Goal: Transaction & Acquisition: Purchase product/service

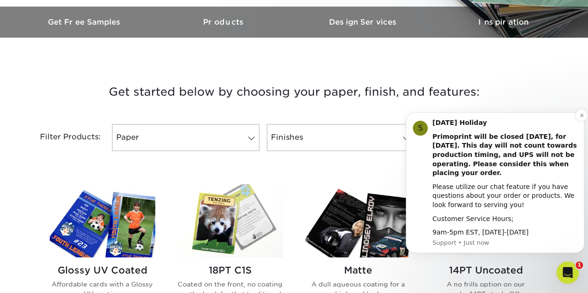
scroll to position [286, 0]
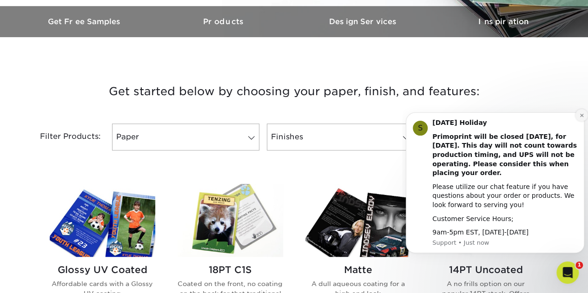
click at [581, 116] on icon "Dismiss notification" at bounding box center [581, 115] width 5 height 5
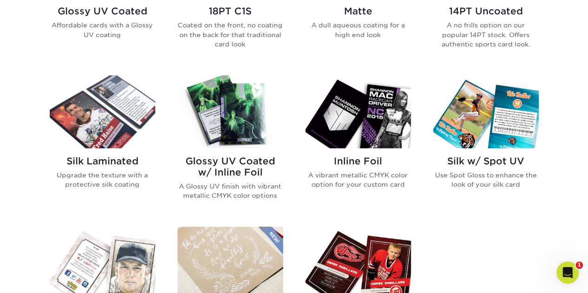
scroll to position [542, 0]
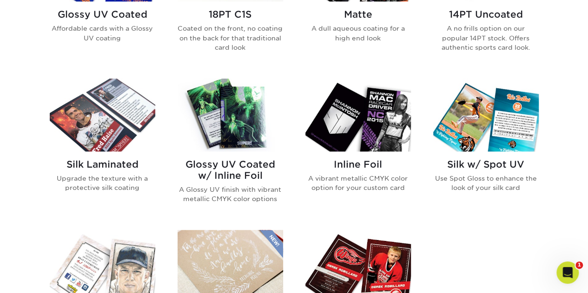
click at [233, 167] on h2 "Glossy UV Coated w/ Inline Foil" at bounding box center [231, 170] width 106 height 22
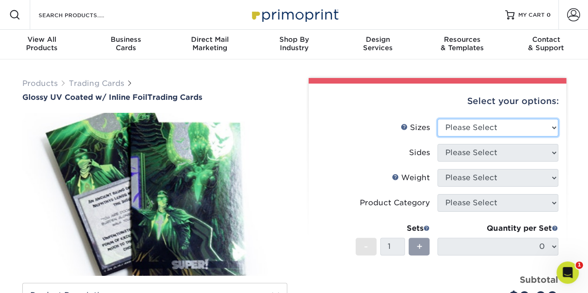
click at [490, 135] on select "Please Select 2.5" x 3.5"" at bounding box center [497, 128] width 121 height 18
select select "2.50x3.50"
click at [437, 119] on select "Please Select 2.5" x 3.5"" at bounding box center [497, 128] width 121 height 18
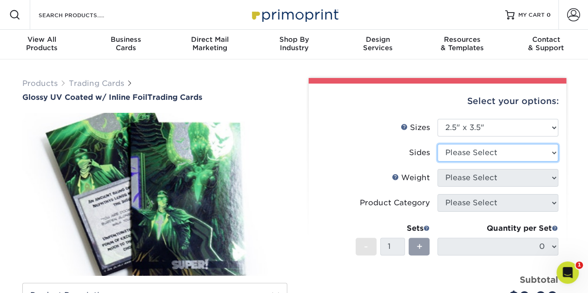
click at [474, 154] on select "Please Select Print Both Sides - Foil Back Only Print Both Sides - Foil Both Si…" at bounding box center [497, 153] width 121 height 18
select select "e9e9dfb3-fba1-4d60-972c-fd9ca5904d33"
click at [437, 144] on select "Please Select Print Both Sides - Foil Back Only Print Both Sides - Foil Both Si…" at bounding box center [497, 153] width 121 height 18
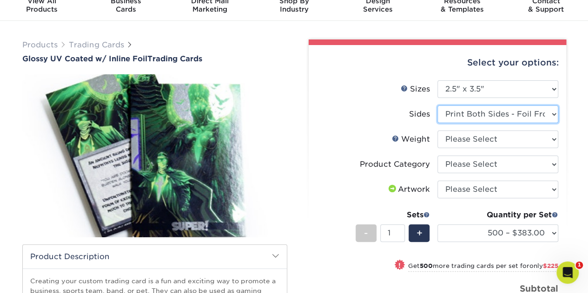
scroll to position [42, 0]
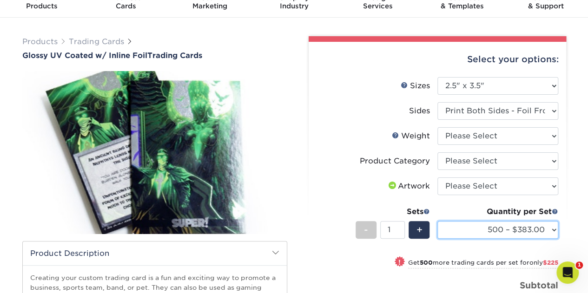
click at [478, 228] on select "500 – $383.00 1000 – $608.00 2500 – $883.00 5000 – $1252.00" at bounding box center [497, 230] width 121 height 18
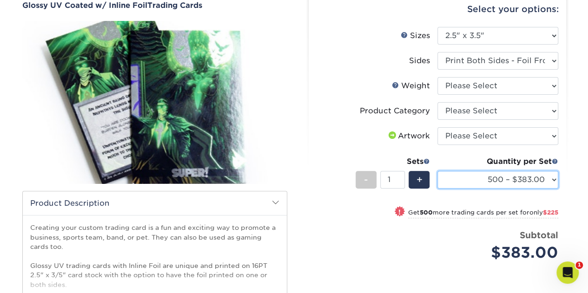
scroll to position [93, 0]
click at [479, 179] on select "500 – $383.00 1000 – $608.00 2500 – $883.00 5000 – $1252.00" at bounding box center [497, 180] width 121 height 18
click at [277, 105] on img at bounding box center [154, 101] width 265 height 183
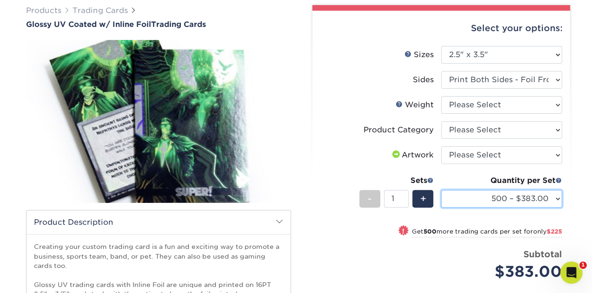
scroll to position [60, 0]
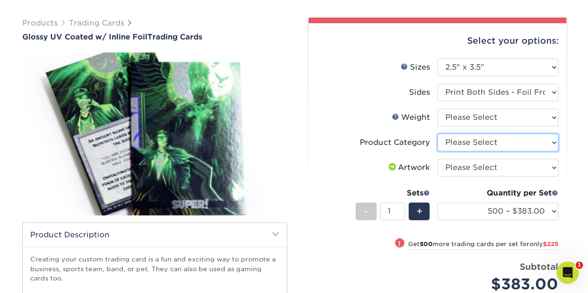
click at [466, 142] on select "Please Select Trading Cards" at bounding box center [497, 143] width 121 height 18
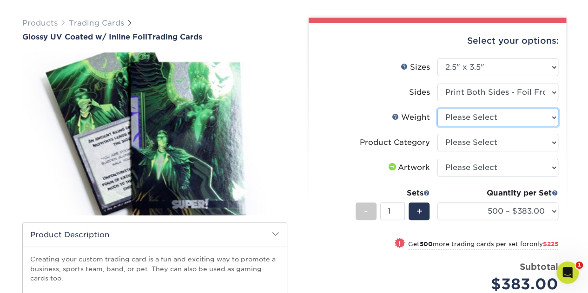
click at [466, 120] on select "Please Select 16PT" at bounding box center [497, 118] width 121 height 18
select select "16PT"
click at [437, 109] on select "Please Select 16PT" at bounding box center [497, 118] width 121 height 18
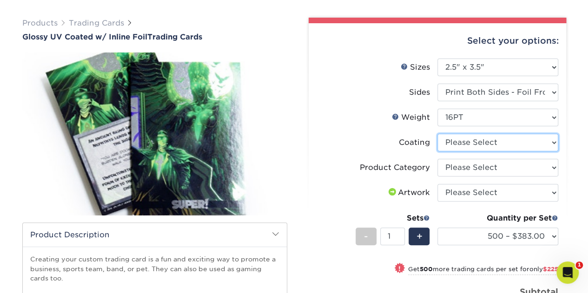
click at [463, 145] on select at bounding box center [497, 143] width 121 height 18
select select "ae367451-b2b8-45df-a344-0f05b6a12993"
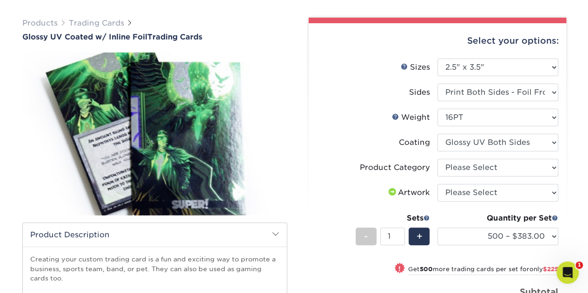
click at [437, 134] on select at bounding box center [497, 143] width 121 height 18
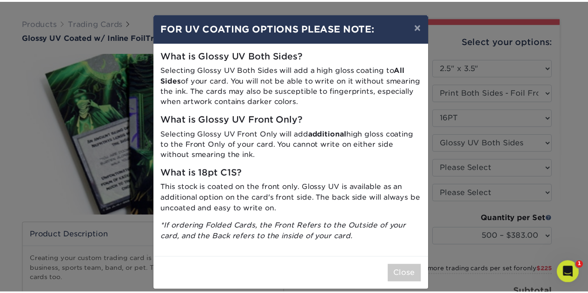
scroll to position [9, 0]
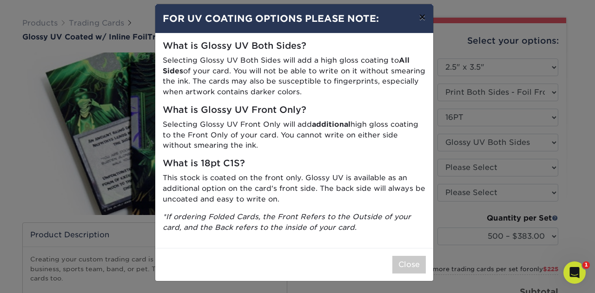
click at [419, 16] on button "×" at bounding box center [421, 17] width 21 height 26
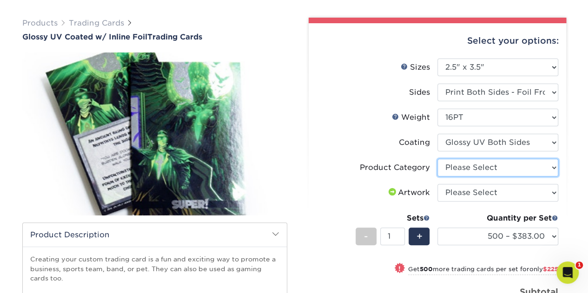
click at [452, 167] on select "Please Select Trading Cards" at bounding box center [497, 168] width 121 height 18
select select "c2f9bce9-36c2-409d-b101-c29d9d031e18"
click at [437, 159] on select "Please Select Trading Cards" at bounding box center [497, 168] width 121 height 18
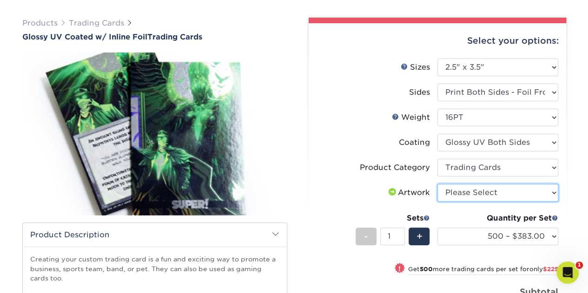
drag, startPoint x: 467, startPoint y: 196, endPoint x: 502, endPoint y: 196, distance: 34.9
click at [502, 196] on select "Please Select I will upload files I need a design - $100" at bounding box center [497, 193] width 121 height 18
select select "upload"
click at [437, 184] on select "Please Select I will upload files I need a design - $100" at bounding box center [497, 193] width 121 height 18
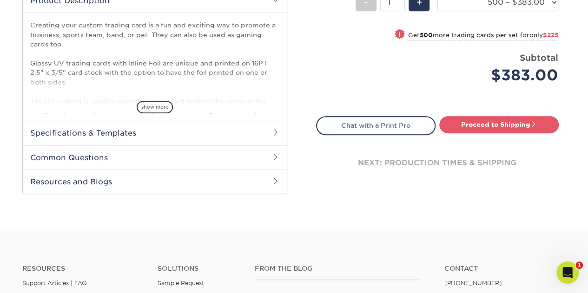
scroll to position [294, 0]
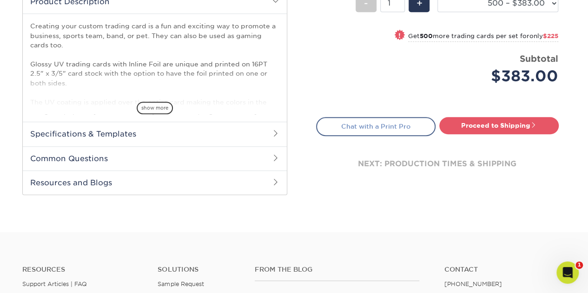
click at [378, 131] on link "Chat with a Print Pro" at bounding box center [375, 126] width 119 height 19
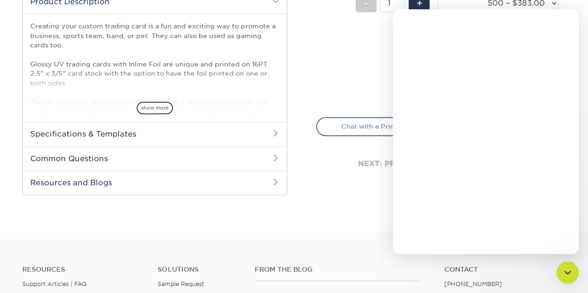
scroll to position [0, 0]
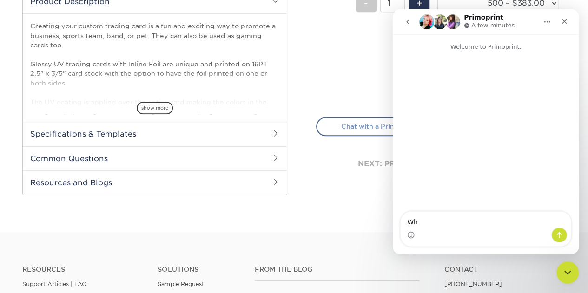
type textarea "W"
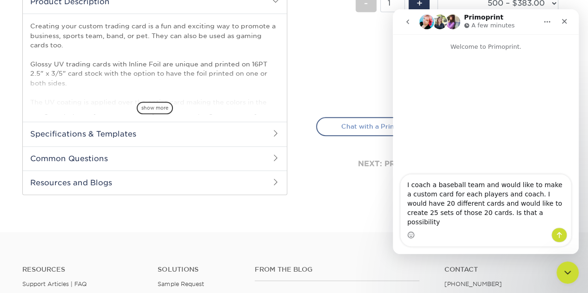
type textarea "I coach a baseball team and would like to make a custom card for each players a…"
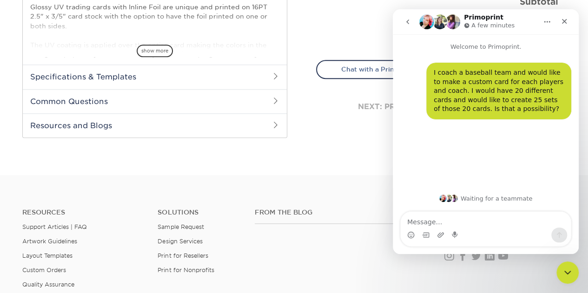
scroll to position [352, 0]
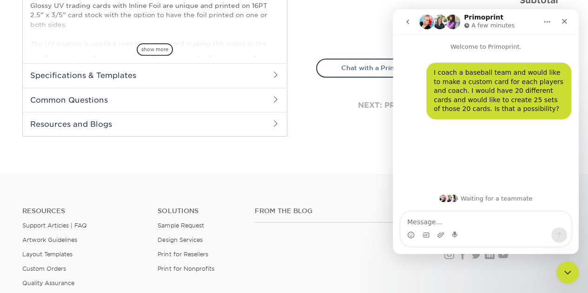
click at [242, 98] on h2 "Common Questions" at bounding box center [155, 100] width 264 height 24
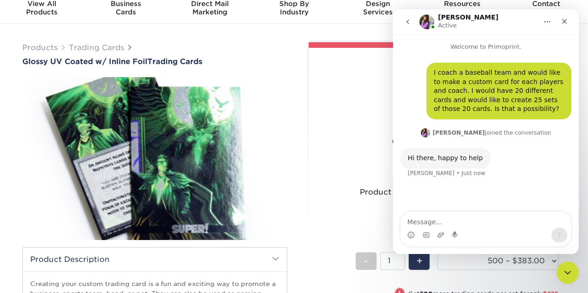
scroll to position [0, 0]
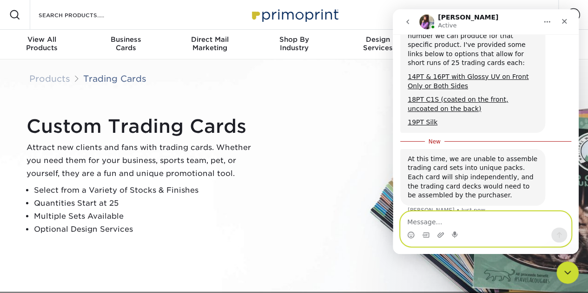
scroll to position [198, 0]
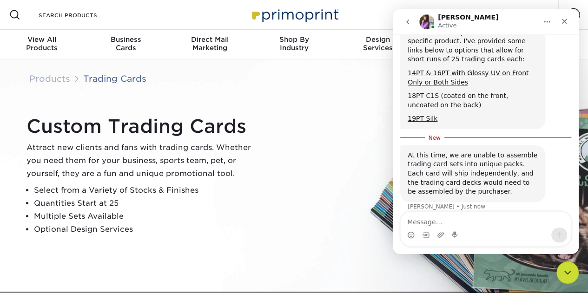
click at [433, 92] on link "18PT C1S (coated on the front, uncoated on the back)" at bounding box center [458, 100] width 100 height 17
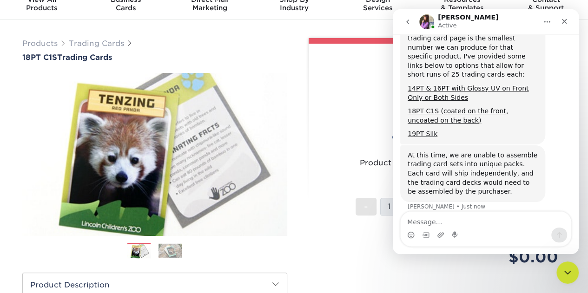
scroll to position [44, 0]
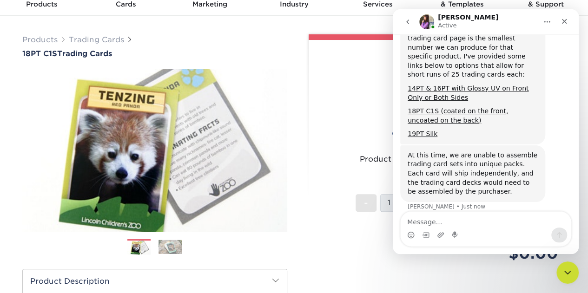
drag, startPoint x: 477, startPoint y: 19, endPoint x: 485, endPoint y: 24, distance: 9.2
click at [485, 24] on div "Erica Active" at bounding box center [478, 22] width 118 height 16
click at [449, 221] on textarea "Message…" at bounding box center [486, 220] width 170 height 16
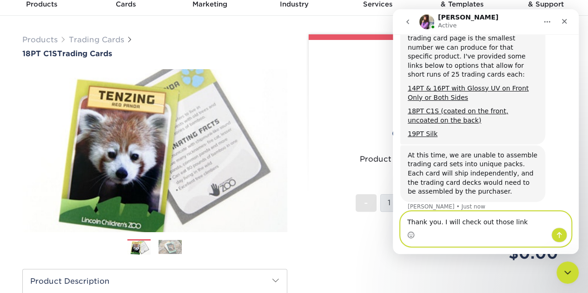
type textarea "Thank you. I will check out those links"
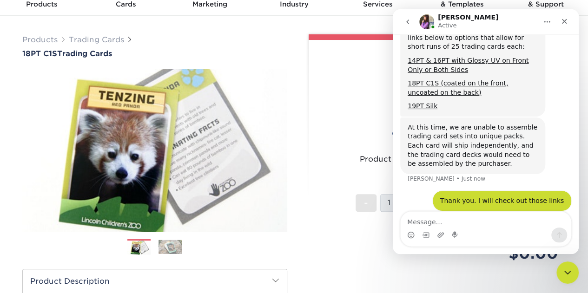
click at [349, 151] on label "Product Category" at bounding box center [377, 160] width 121 height 18
click at [405, 24] on icon "go back" at bounding box center [407, 21] width 7 height 7
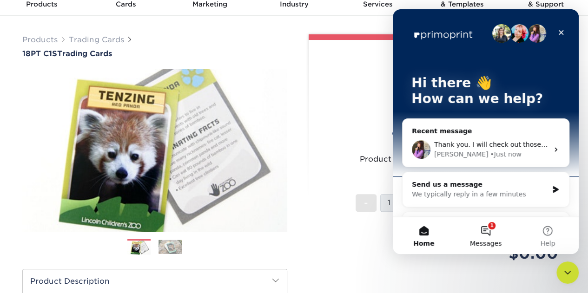
click at [485, 232] on button "1 Messages" at bounding box center [486, 235] width 62 height 37
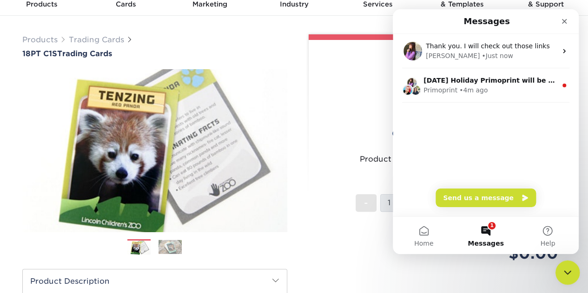
click at [566, 272] on icon "Close Intercom Messenger" at bounding box center [566, 271] width 11 height 11
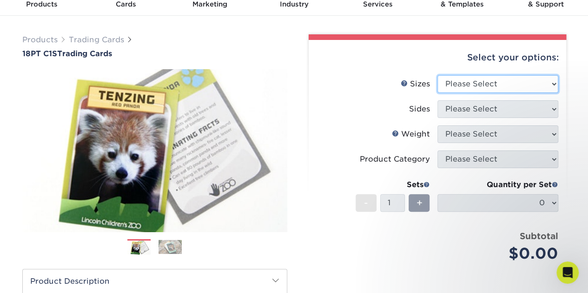
click at [478, 85] on select "Please Select 2.5" x 3.5"" at bounding box center [497, 84] width 121 height 18
select select "2.50x3.50"
click at [437, 75] on select "Please Select 2.5" x 3.5"" at bounding box center [497, 84] width 121 height 18
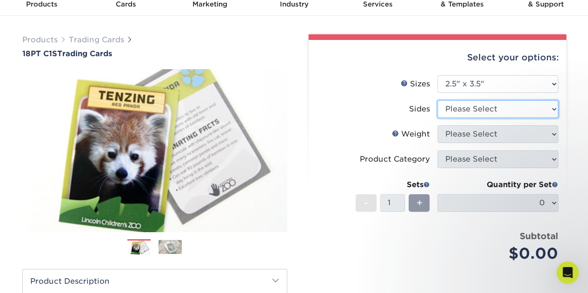
click at [469, 104] on select "Please Select Print Both Sides Print Front Only" at bounding box center [497, 109] width 121 height 18
select select "13abbda7-1d64-4f25-8bb2-c179b224825d"
click at [437, 100] on select "Please Select Print Both Sides Print Front Only" at bounding box center [497, 109] width 121 height 18
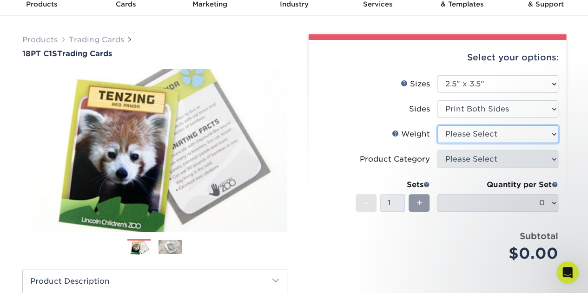
click at [473, 132] on select "Please Select 18PT C1S" at bounding box center [497, 135] width 121 height 18
select select "18PTC1S"
click at [437, 126] on select "Please Select 18PT C1S" at bounding box center [497, 135] width 121 height 18
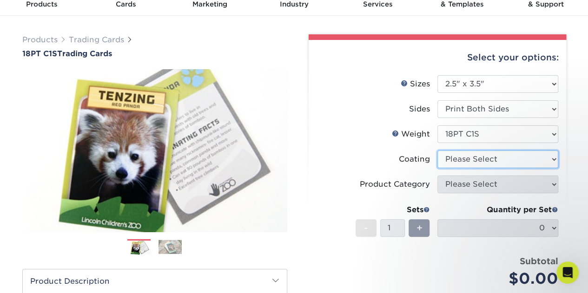
click at [473, 160] on select at bounding box center [497, 160] width 121 height 18
select select "1e8116af-acfc-44b1-83dc-8181aa338834"
click at [437, 151] on select at bounding box center [497, 160] width 121 height 18
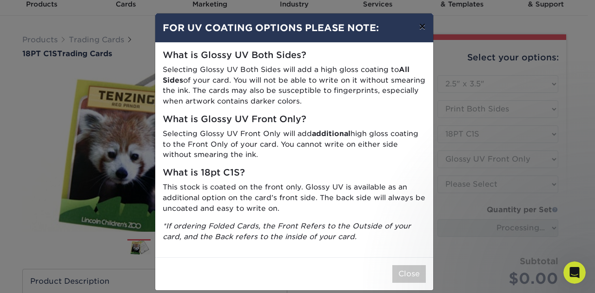
click at [420, 27] on button "×" at bounding box center [421, 26] width 21 height 26
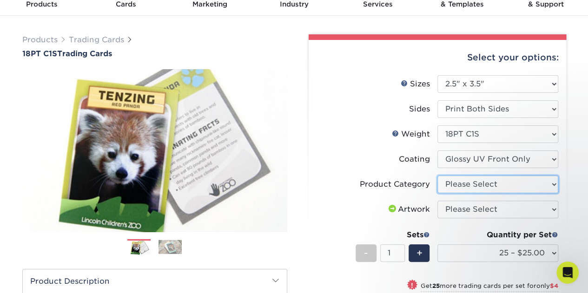
click at [472, 182] on select "Please Select Trading Cards" at bounding box center [497, 185] width 121 height 18
select select "c2f9bce9-36c2-409d-b101-c29d9d031e18"
click at [437, 176] on select "Please Select Trading Cards" at bounding box center [497, 185] width 121 height 18
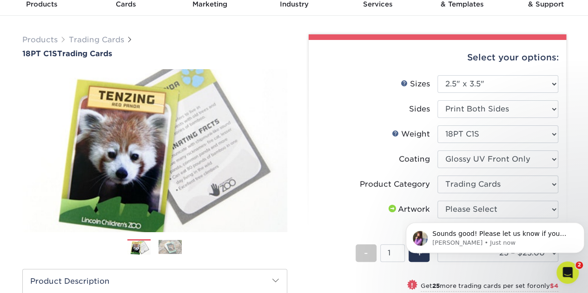
click at [477, 211] on body "Sounds good! Please let us know if you have any questions, or need any assistan…" at bounding box center [495, 236] width 179 height 58
click at [471, 210] on body "Sounds good! Please let us know if you have any questions, or need any assistan…" at bounding box center [495, 236] width 179 height 58
click at [450, 209] on body "Sounds good! Please let us know if you have any questions, or need any assistan…" at bounding box center [495, 236] width 179 height 58
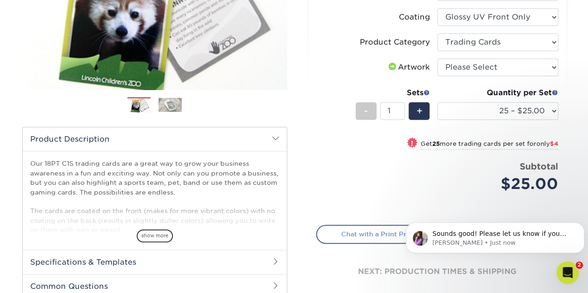
scroll to position [184, 0]
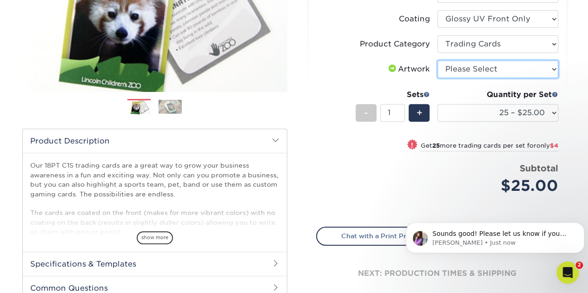
click at [443, 64] on select "Please Select I will upload files I need a design - $100" at bounding box center [497, 69] width 121 height 18
select select "upload"
click at [437, 60] on select "Please Select I will upload files I need a design - $100" at bounding box center [497, 69] width 121 height 18
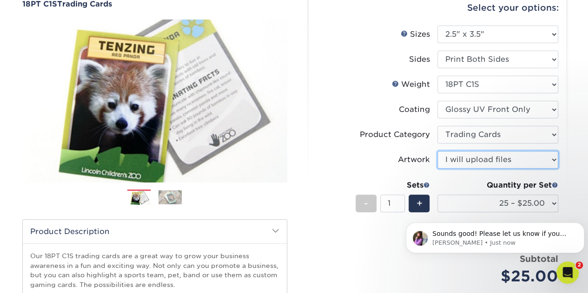
scroll to position [93, 0]
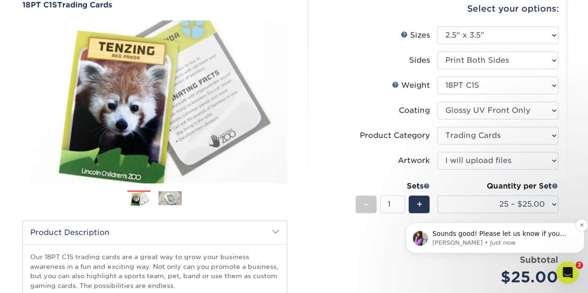
click at [463, 234] on p "Sounds good! Please let us know if you have any questions, or need any assistan…" at bounding box center [502, 234] width 140 height 9
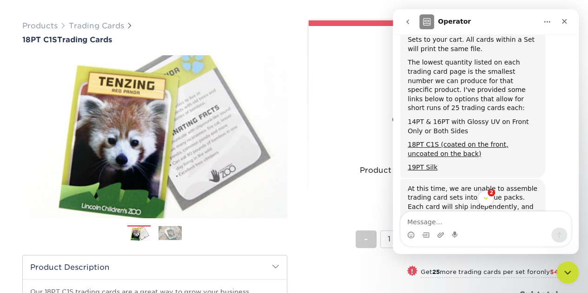
scroll to position [179, 0]
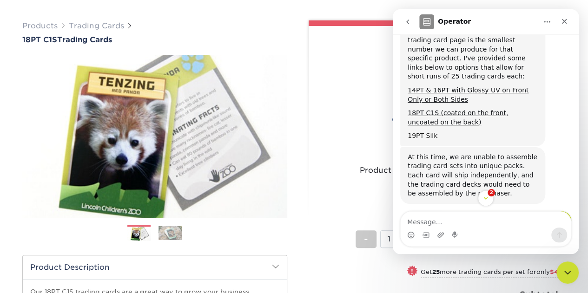
click at [422, 132] on link "19PT Silk" at bounding box center [423, 135] width 30 height 7
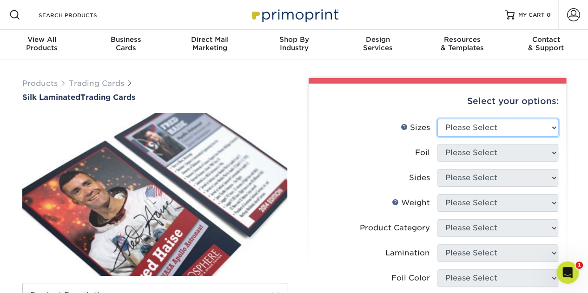
click at [474, 128] on select "Please Select 2.5" x 3.5"" at bounding box center [497, 128] width 121 height 18
select select "2.50x3.50"
click at [437, 119] on select "Please Select 2.5" x 3.5"" at bounding box center [497, 128] width 121 height 18
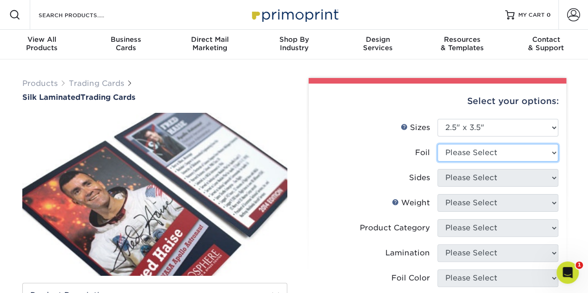
click at [473, 158] on select "Please Select No Yes" at bounding box center [497, 153] width 121 height 18
select select "1"
click at [437, 144] on select "Please Select No Yes" at bounding box center [497, 153] width 121 height 18
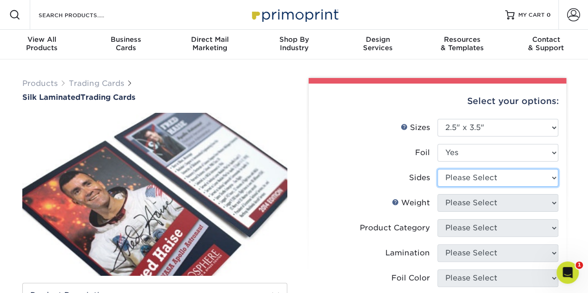
click at [467, 180] on select "Please Select Print Both Sides - Foil Both Sides Print Both Sides - Foil Front …" at bounding box center [497, 178] width 121 height 18
select select "e9e9dfb3-fba1-4d60-972c-fd9ca5904d33"
click at [437, 169] on select "Please Select Print Both Sides - Foil Both Sides Print Both Sides - Foil Front …" at bounding box center [497, 178] width 121 height 18
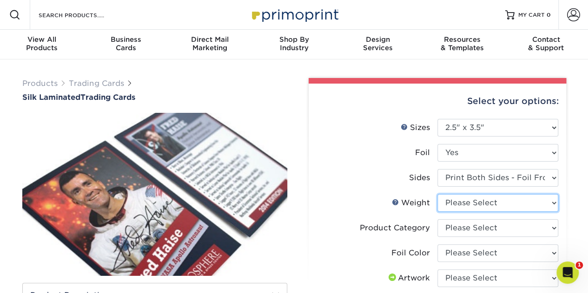
click at [470, 205] on select "Please Select 16PT" at bounding box center [497, 203] width 121 height 18
select select "16PT"
click at [437, 194] on select "Please Select 16PT" at bounding box center [497, 203] width 121 height 18
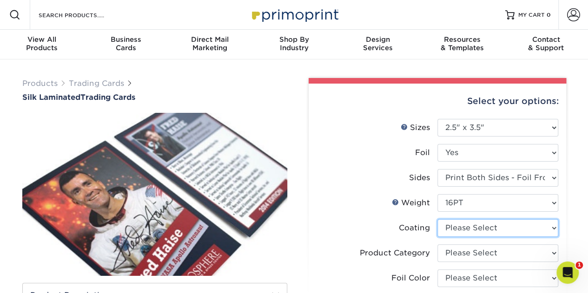
click at [458, 228] on select at bounding box center [497, 228] width 121 height 18
select select "3e7618de-abca-4bda-9f97-8b9129e913d8"
click at [437, 219] on select at bounding box center [497, 228] width 121 height 18
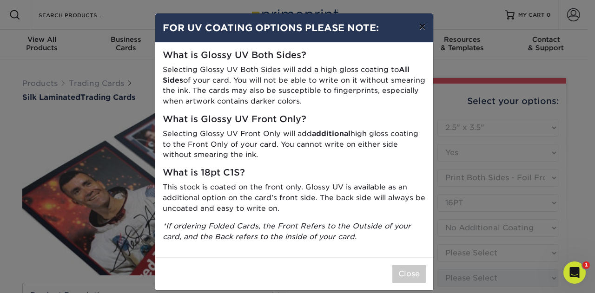
click at [417, 28] on button "×" at bounding box center [421, 26] width 21 height 26
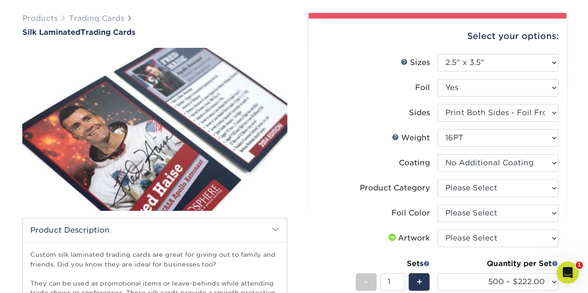
scroll to position [68, 0]
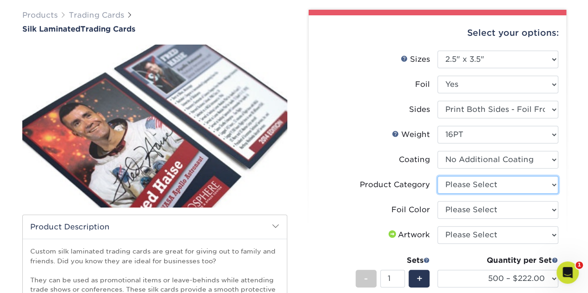
click at [473, 185] on select "Please Select Trading Cards" at bounding box center [497, 185] width 121 height 18
select select "c2f9bce9-36c2-409d-b101-c29d9d031e18"
click at [437, 176] on select "Please Select Trading Cards" at bounding box center [497, 185] width 121 height 18
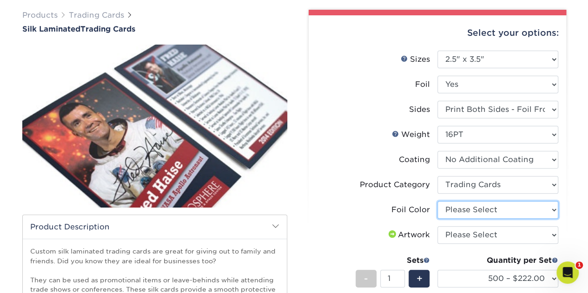
click at [473, 210] on select "Please Select Silver Foil Rose Gold Foil Red Foil Gold Foil Copper Foil Blue Fo…" at bounding box center [497, 210] width 121 height 18
select select "acffa4a5-22f9-4585-ba3f-0adaa54b8c85"
click at [437, 201] on select "Please Select Silver Foil Rose Gold Foil Red Foil Gold Foil Copper Foil Blue Fo…" at bounding box center [497, 210] width 121 height 18
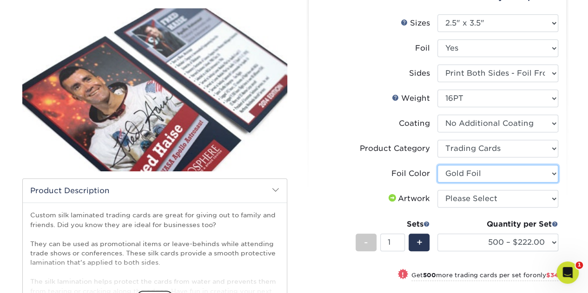
scroll to position [106, 0]
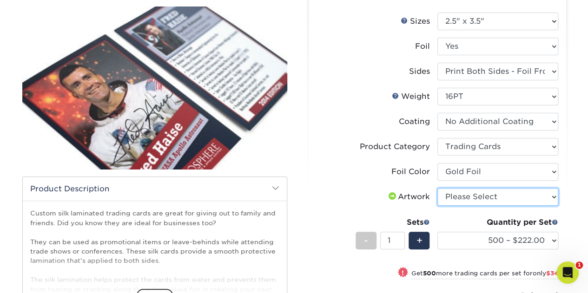
click at [459, 198] on select "Please Select I will upload files I need a design - $100" at bounding box center [497, 197] width 121 height 18
select select "upload"
click at [437, 188] on select "Please Select I will upload files I need a design - $100" at bounding box center [497, 197] width 121 height 18
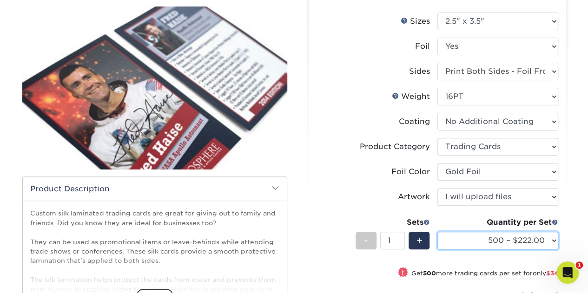
click at [472, 244] on select "500 – $222.00 1000 – $256.00 2500 – $598.00 5000 – $1135.00" at bounding box center [497, 241] width 121 height 18
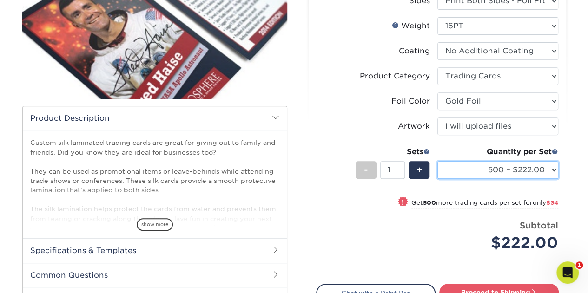
scroll to position [181, 0]
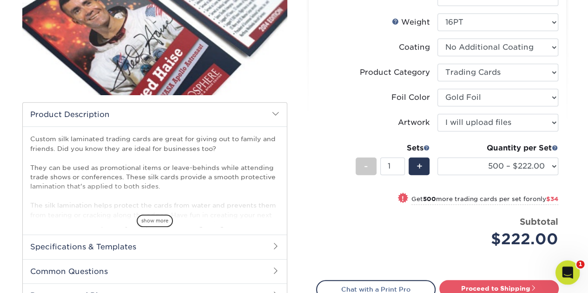
click at [575, 268] on div "Open Intercom Messenger" at bounding box center [566, 271] width 31 height 31
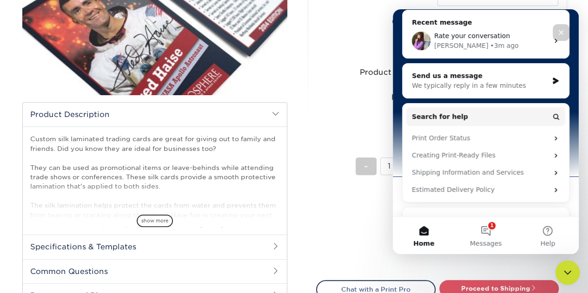
scroll to position [111, 0]
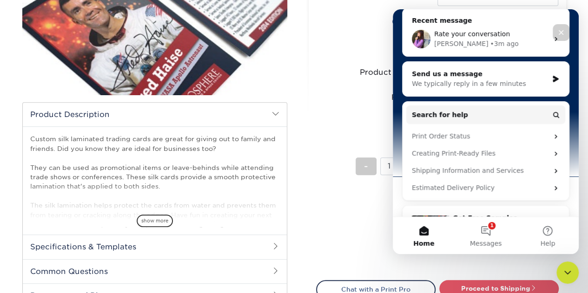
click at [516, 35] on div "Rate your conversation" at bounding box center [491, 34] width 114 height 10
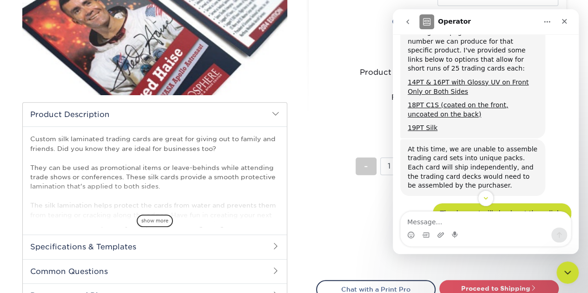
scroll to position [186, 0]
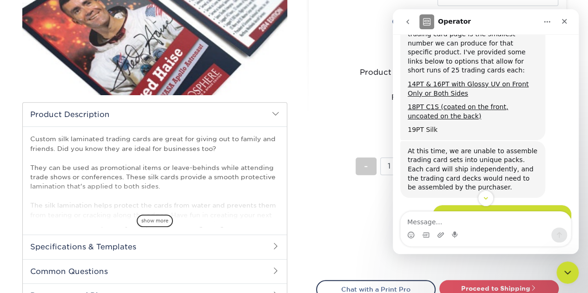
click at [426, 126] on link "19PT Silk" at bounding box center [423, 129] width 30 height 7
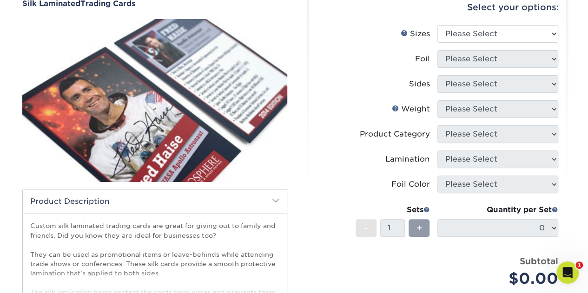
scroll to position [93, 0]
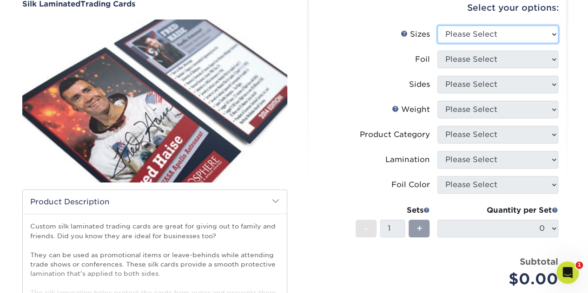
click at [493, 33] on select "Please Select 2.5" x 3.5"" at bounding box center [497, 35] width 121 height 18
select select "2.50x3.50"
click at [437, 26] on select "Please Select 2.5" x 3.5"" at bounding box center [497, 35] width 121 height 18
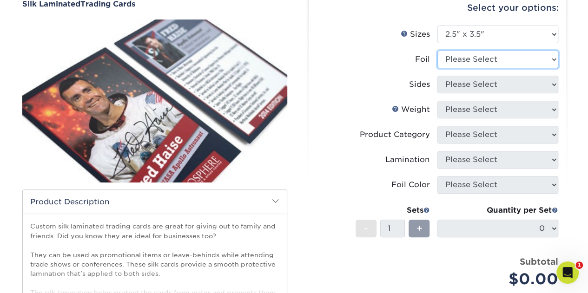
click at [479, 63] on select "Please Select No Yes" at bounding box center [497, 60] width 121 height 18
select select "0"
click at [437, 51] on select "Please Select No Yes" at bounding box center [497, 60] width 121 height 18
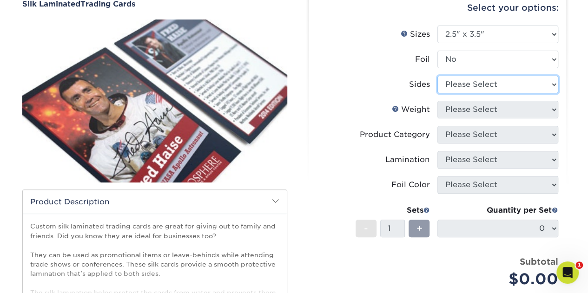
click at [458, 79] on select "Please Select Print Both Sides Print Front Only" at bounding box center [497, 85] width 121 height 18
select select "13abbda7-1d64-4f25-8bb2-c179b224825d"
click at [437, 76] on select "Please Select Print Both Sides Print Front Only" at bounding box center [497, 85] width 121 height 18
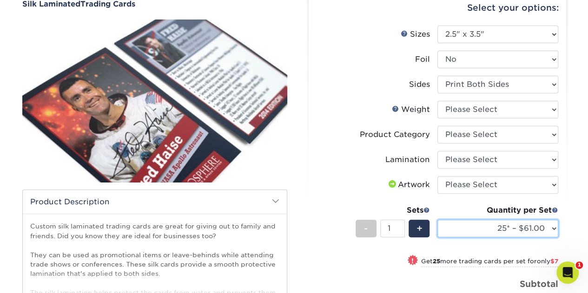
click at [554, 225] on select "25* – $61.00 50* – $68.00 75* – $74.00 100* – $81.00 250* – $88.00 500 – $98.00…" at bounding box center [497, 229] width 121 height 18
click at [370, 82] on label "Sides" at bounding box center [377, 85] width 121 height 18
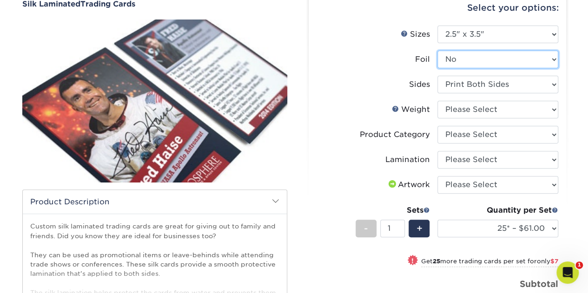
click at [474, 59] on select "Please Select No Yes" at bounding box center [497, 60] width 121 height 18
select select "1"
click at [437, 51] on select "Please Select No Yes" at bounding box center [497, 60] width 121 height 18
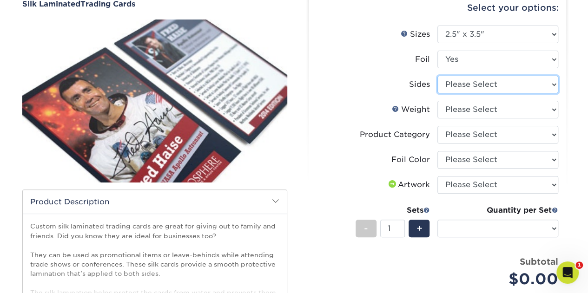
click at [480, 81] on select "Please Select Print Both Sides - Foil Both Sides Print Both Sides - Foil Front …" at bounding box center [497, 85] width 121 height 18
click at [437, 76] on select "Please Select Print Both Sides - Foil Both Sides Print Both Sides - Foil Front …" at bounding box center [497, 85] width 121 height 18
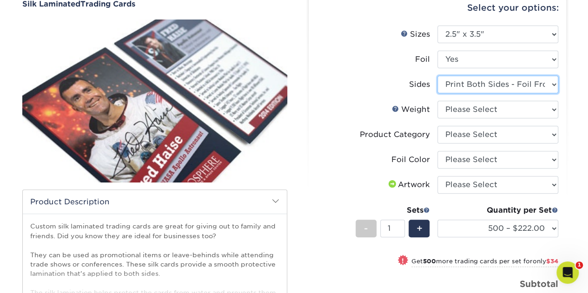
click at [473, 85] on select "Please Select Print Both Sides - Foil Both Sides Print Both Sides - Foil Front …" at bounding box center [497, 85] width 121 height 18
click at [437, 76] on select "Please Select Print Both Sides - Foil Both Sides Print Both Sides - Foil Front …" at bounding box center [497, 85] width 121 height 18
click at [477, 86] on select "Please Select Print Both Sides - Foil Both Sides Print Both Sides - Foil Front …" at bounding box center [497, 85] width 121 height 18
select select "a75ac2f1-9911-48d6-841d-245b5ac08f27"
click at [437, 76] on select "Please Select Print Both Sides - Foil Both Sides Print Both Sides - Foil Front …" at bounding box center [497, 85] width 121 height 18
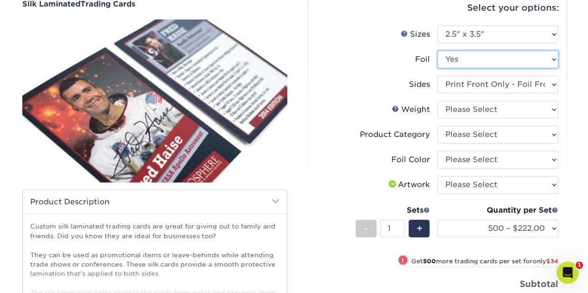
click at [466, 56] on select "Please Select No Yes" at bounding box center [497, 60] width 121 height 18
select select "0"
click at [437, 51] on select "Please Select No Yes" at bounding box center [497, 60] width 121 height 18
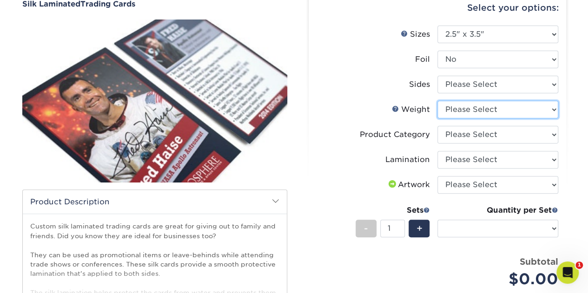
click at [468, 112] on select "Please Select 16PT" at bounding box center [497, 110] width 121 height 18
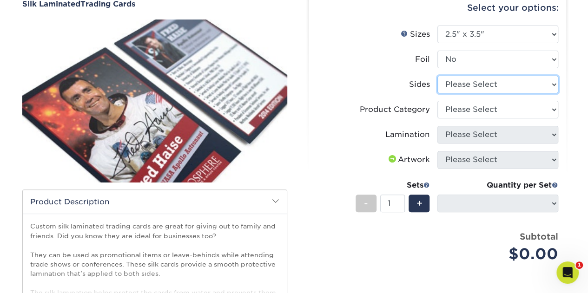
click at [481, 87] on select "Please Select Print Both Sides Print Front Only" at bounding box center [497, 85] width 121 height 18
select select "13abbda7-1d64-4f25-8bb2-c179b224825d"
click at [437, 76] on select "Please Select Print Both Sides Print Front Only" at bounding box center [497, 85] width 121 height 18
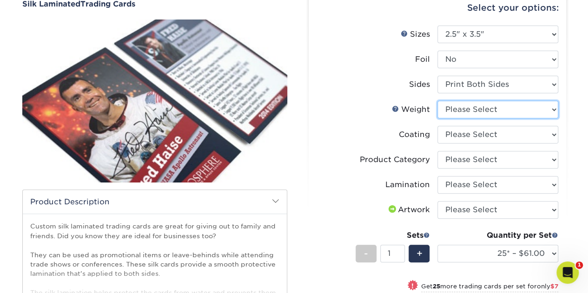
click at [475, 110] on select "Please Select 16PT" at bounding box center [497, 110] width 121 height 18
select select "16PT"
click at [437, 101] on select "Please Select 16PT" at bounding box center [497, 110] width 121 height 18
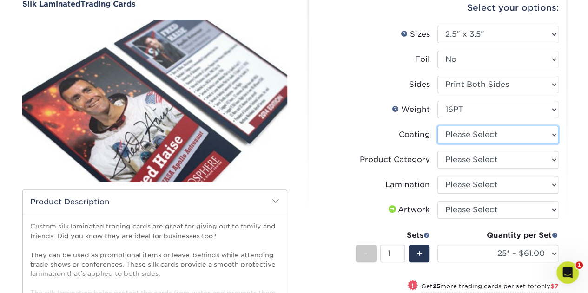
drag, startPoint x: 461, startPoint y: 137, endPoint x: 481, endPoint y: 137, distance: 20.0
click at [481, 137] on select at bounding box center [497, 135] width 121 height 18
click at [381, 130] on label "Coating" at bounding box center [377, 135] width 121 height 18
click at [465, 132] on select at bounding box center [497, 135] width 121 height 18
select select "3e7618de-abca-4bda-9f97-8b9129e913d8"
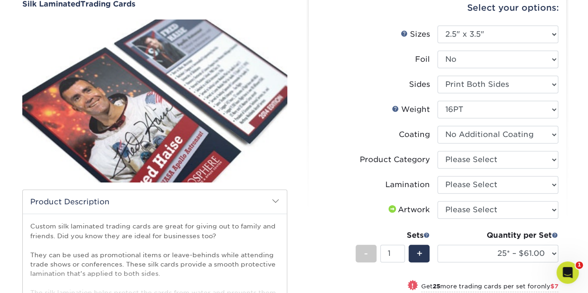
click at [437, 126] on select at bounding box center [497, 135] width 121 height 18
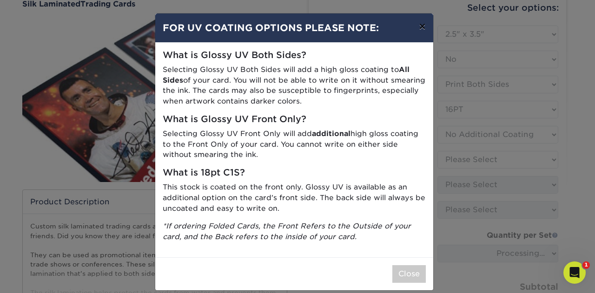
click at [418, 28] on button "×" at bounding box center [421, 26] width 21 height 26
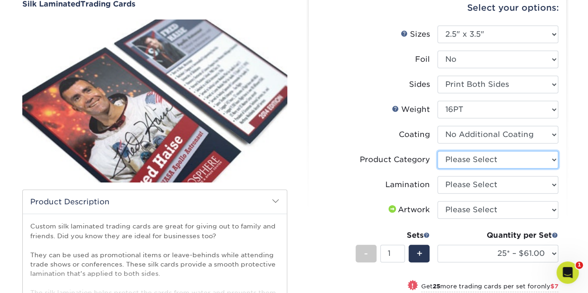
click at [452, 156] on select "Please Select Trading Cards" at bounding box center [497, 160] width 121 height 18
select select "c2f9bce9-36c2-409d-b101-c29d9d031e18"
click at [437, 151] on select "Please Select Trading Cards" at bounding box center [497, 160] width 121 height 18
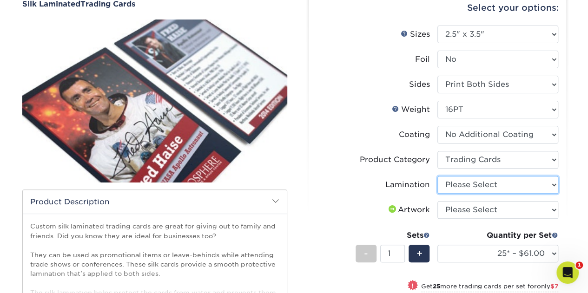
drag, startPoint x: 464, startPoint y: 185, endPoint x: 493, endPoint y: 184, distance: 28.4
click at [493, 184] on select "Please Select Silk" at bounding box center [497, 185] width 121 height 18
select select "ccacb42f-45f7-42d3-bbd3-7c8421cf37f0"
click at [437, 176] on select "Please Select Silk" at bounding box center [497, 185] width 121 height 18
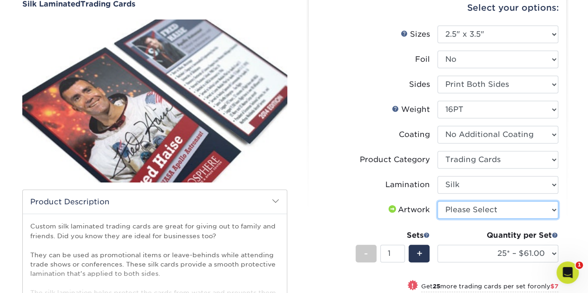
click at [456, 212] on select "Please Select I will upload files I need a design - $100" at bounding box center [497, 210] width 121 height 18
select select "upload"
click at [437, 201] on select "Please Select I will upload files I need a design - $100" at bounding box center [497, 210] width 121 height 18
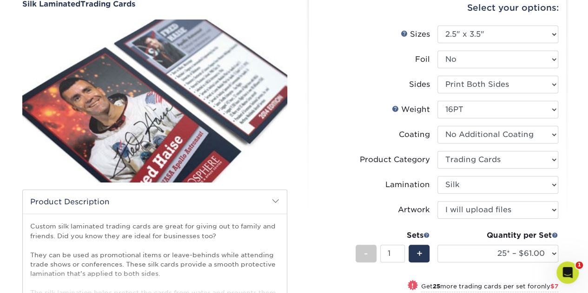
click at [351, 163] on label "Product Category" at bounding box center [377, 160] width 121 height 18
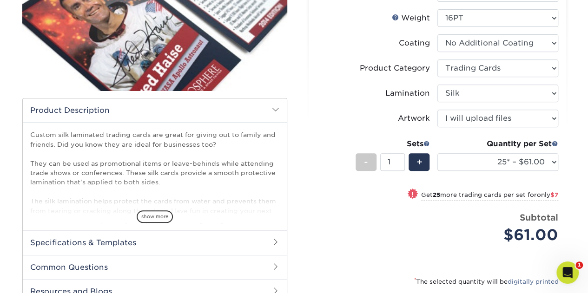
scroll to position [192, 0]
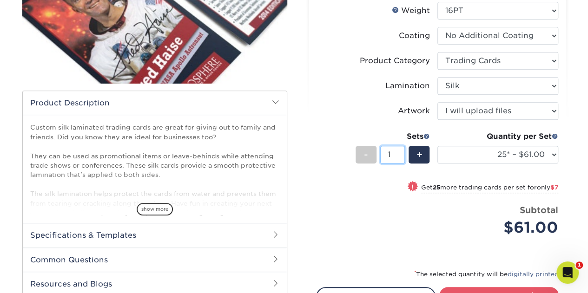
drag, startPoint x: 411, startPoint y: 159, endPoint x: 403, endPoint y: 156, distance: 8.8
click at [403, 156] on input "1" at bounding box center [392, 155] width 25 height 18
type input "26"
click at [385, 183] on div "! Get 25 more trading cards per set for only $7" at bounding box center [438, 193] width 242 height 22
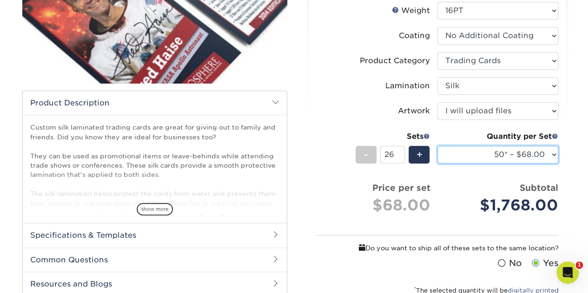
click at [526, 155] on select "25* – $61.00 50* – $68.00 75* – $74.00 100* – $81.00 250* – $88.00 500 – $98.00…" at bounding box center [497, 155] width 121 height 18
select select "25* – $61.00"
click at [437, 146] on select "25* – $61.00 50* – $68.00 75* – $74.00 100* – $81.00 250* – $88.00 500 – $98.00…" at bounding box center [497, 155] width 121 height 18
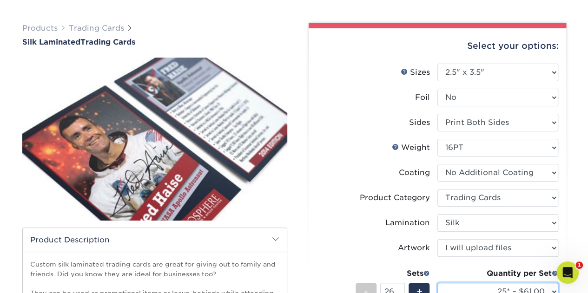
scroll to position [0, 0]
